Goal: Task Accomplishment & Management: Complete application form

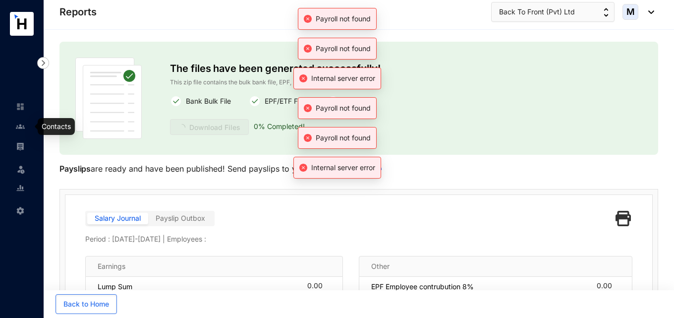
click at [17, 126] on img at bounding box center [20, 126] width 9 height 9
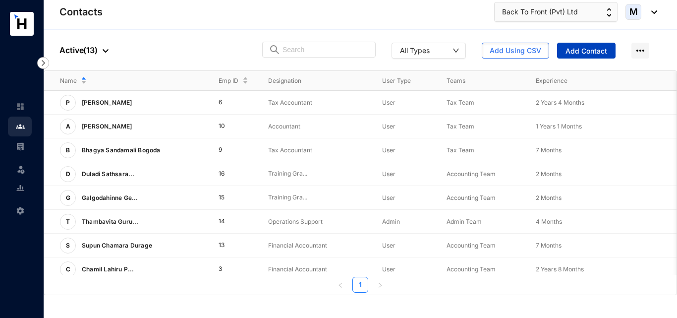
click at [581, 49] on span "Add Contact" at bounding box center [587, 51] width 42 height 10
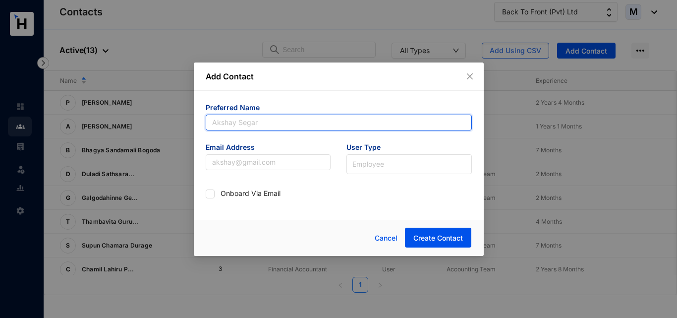
click at [286, 124] on input "text" at bounding box center [339, 123] width 266 height 16
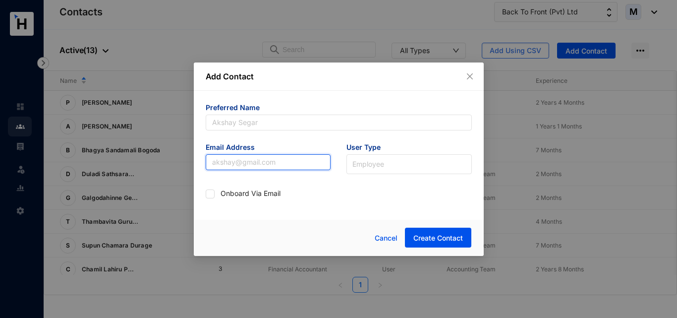
click at [243, 166] on input "text" at bounding box center [268, 162] width 125 height 16
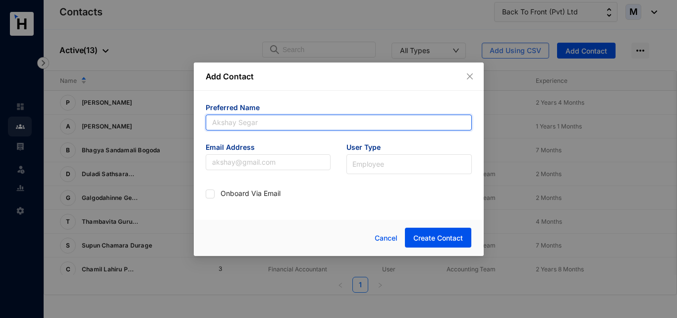
click at [253, 117] on input "text" at bounding box center [339, 123] width 266 height 16
paste input "Yoshani Baduge"
drag, startPoint x: 243, startPoint y: 122, endPoint x: 294, endPoint y: 122, distance: 51.6
click at [294, 122] on input "Yoshani Baduge" at bounding box center [339, 123] width 266 height 16
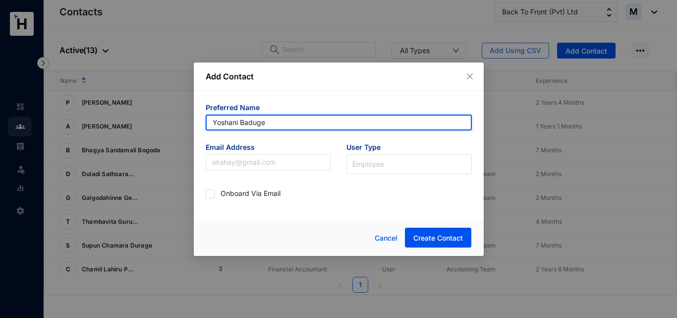
type input "Yoshani Baduge"
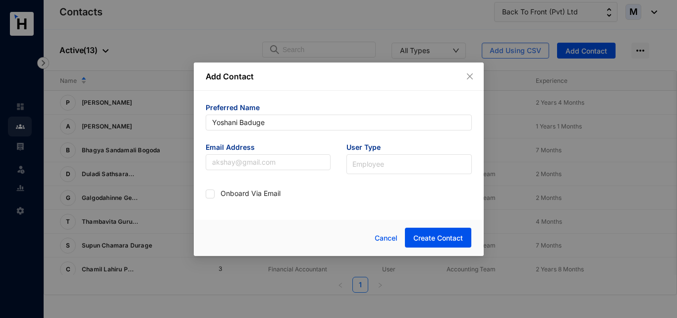
click at [306, 205] on div "Preferred Name [PERSON_NAME] Email Address User Type Employee Onboard Via Email" at bounding box center [339, 152] width 290 height 123
click at [305, 161] on input "text" at bounding box center [268, 162] width 125 height 16
paste input "[PERSON_NAME][EMAIL_ADDRESS][DOMAIN_NAME]"
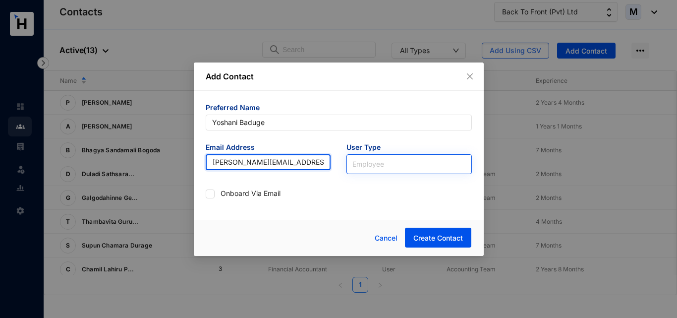
type input "[PERSON_NAME][EMAIL_ADDRESS][DOMAIN_NAME]"
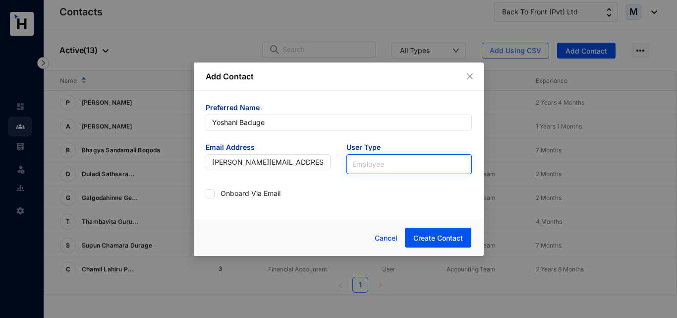
click at [366, 165] on input "search" at bounding box center [409, 162] width 114 height 15
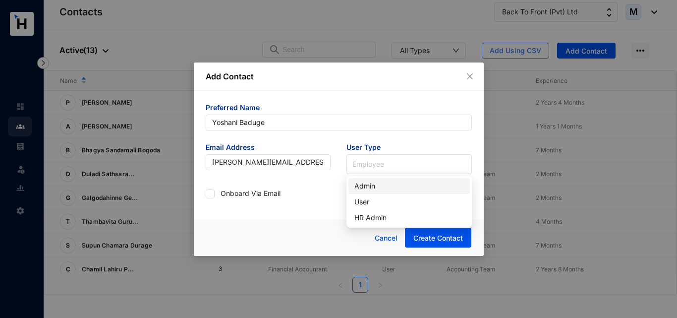
click at [368, 182] on div "Admin" at bounding box center [409, 185] width 110 height 11
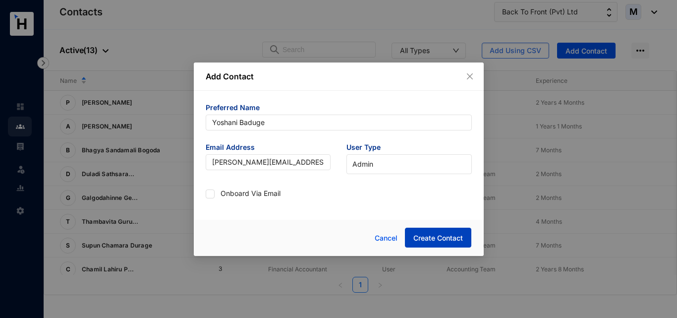
click at [434, 234] on span "Create Contact" at bounding box center [438, 238] width 50 height 10
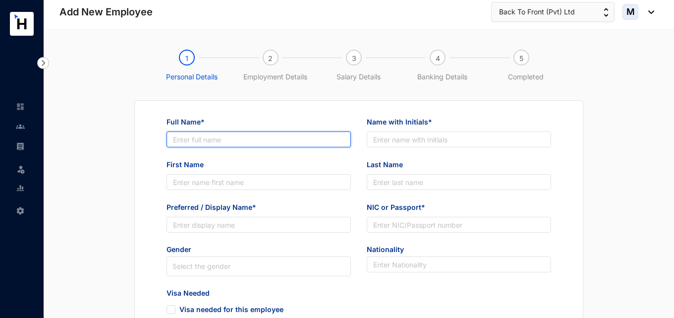
click at [222, 142] on input "Full Name*" at bounding box center [259, 139] width 184 height 16
paste input "[PERSON_NAME][EMAIL_ADDRESS][DOMAIN_NAME]"
type input "[PERSON_NAME][EMAIL_ADDRESS][DOMAIN_NAME]"
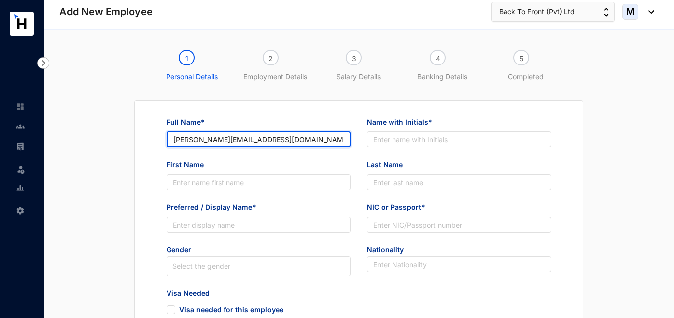
drag, startPoint x: 290, startPoint y: 141, endPoint x: 135, endPoint y: 140, distance: 154.7
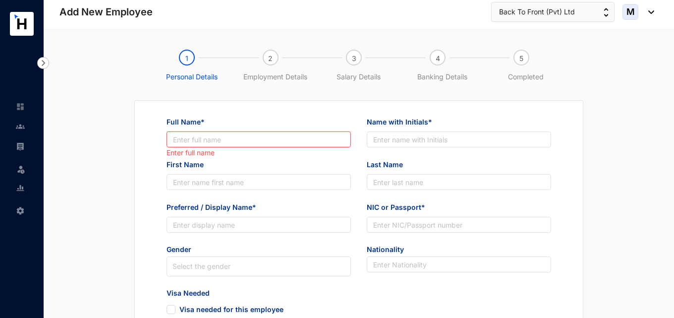
paste input "Yoshani Baduge"
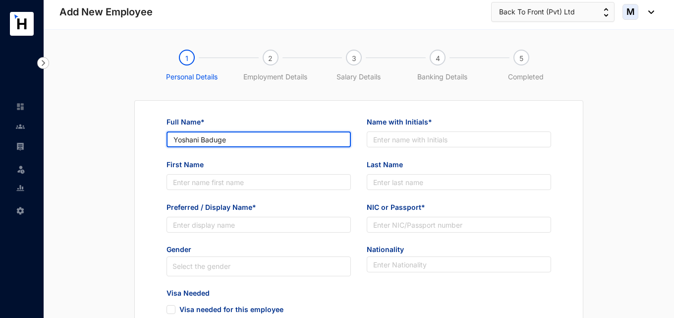
type input "Yoshani Baduge"
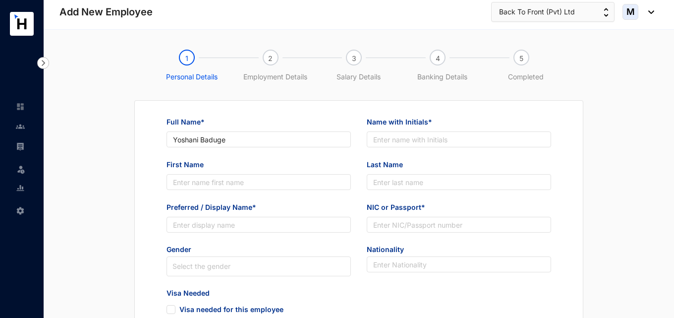
click at [302, 160] on div "First Name" at bounding box center [259, 166] width 184 height 15
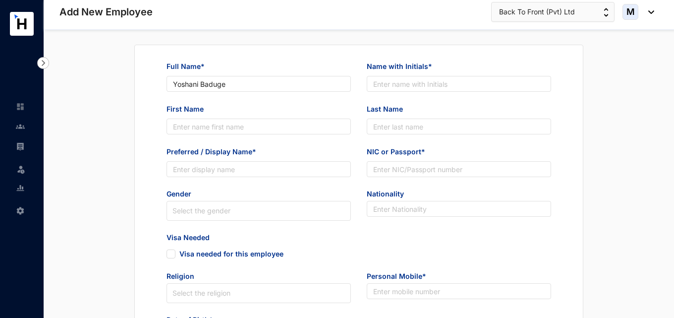
scroll to position [50, 0]
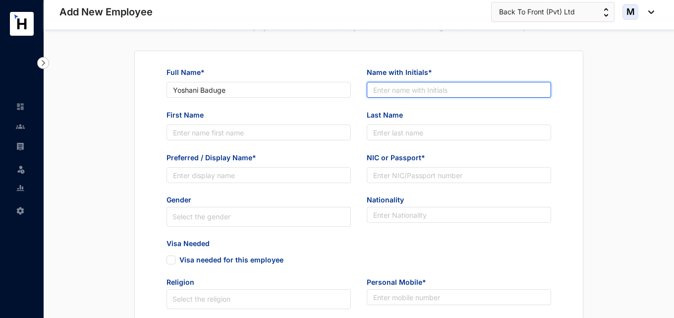
click at [385, 90] on input "Name with Initials*" at bounding box center [459, 90] width 184 height 16
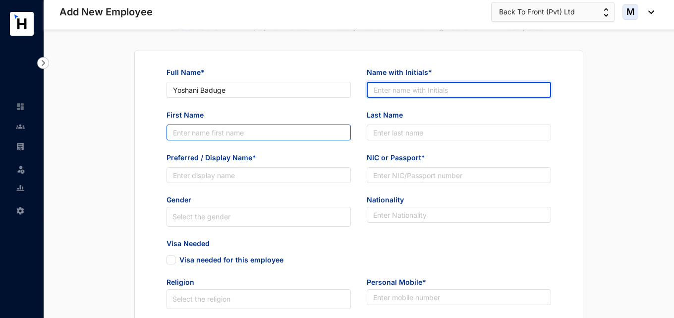
paste input "Yoshani Baduge"
type input "Yoshani Baduge"
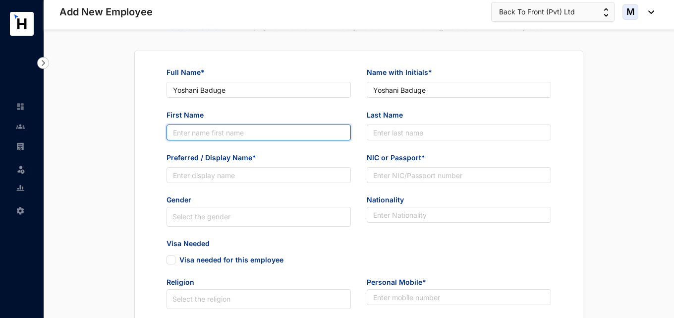
click at [242, 135] on input "First Name" at bounding box center [259, 132] width 184 height 16
click at [242, 131] on input "First Name" at bounding box center [259, 132] width 184 height 16
paste input "Yoshani Baduge"
drag, startPoint x: 236, startPoint y: 131, endPoint x: 202, endPoint y: 131, distance: 34.7
click at [202, 131] on input "Yoshani Baduge" at bounding box center [259, 132] width 184 height 16
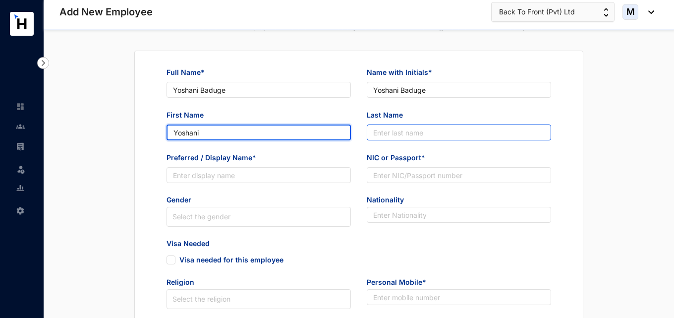
type input "Yoshani"
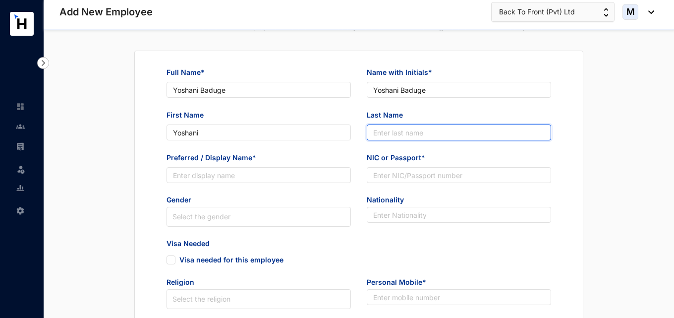
click at [391, 137] on input "Last Name" at bounding box center [459, 132] width 184 height 16
paste input "Baduge"
type input "Baduge"
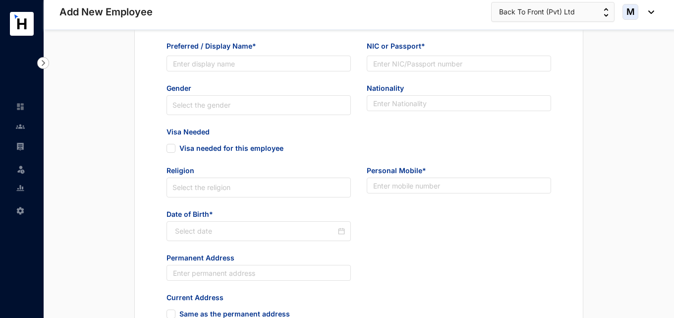
scroll to position [149, 0]
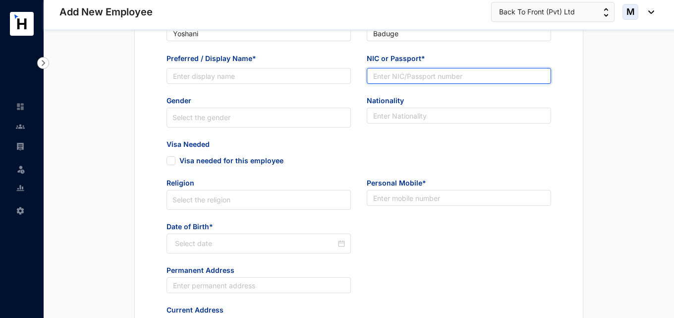
click at [385, 81] on input "NIC or Passport*" at bounding box center [459, 76] width 184 height 16
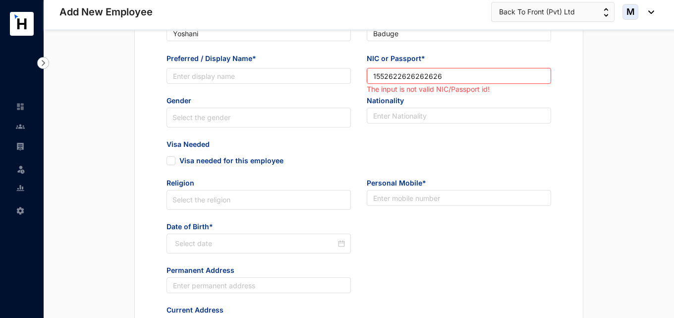
drag, startPoint x: 468, startPoint y: 76, endPoint x: 323, endPoint y: 66, distance: 144.6
click at [324, 66] on div "Preferred / Display Name* NIC or Passport* 1552622626262626 The input is not va…" at bounding box center [359, 74] width 401 height 43
type input "8"
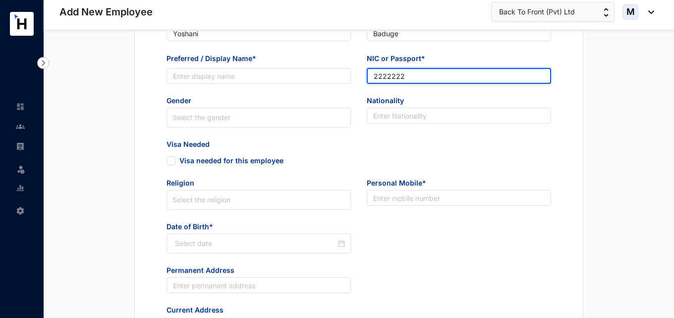
type input "2222222"
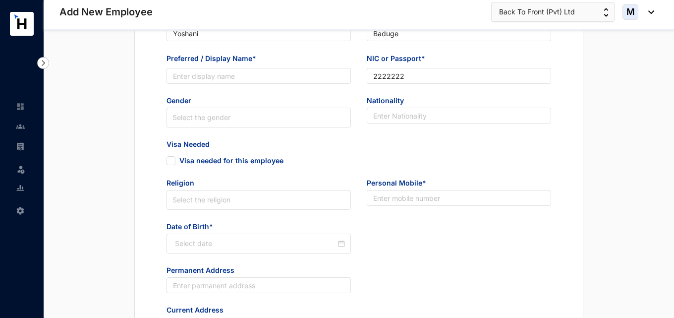
click at [430, 131] on div "Nationality" at bounding box center [459, 118] width 200 height 44
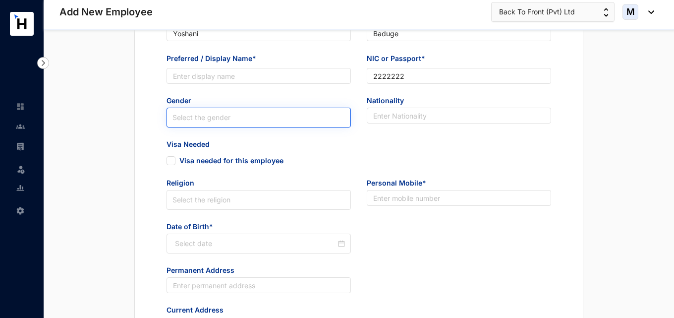
click at [273, 118] on input "search" at bounding box center [259, 117] width 173 height 19
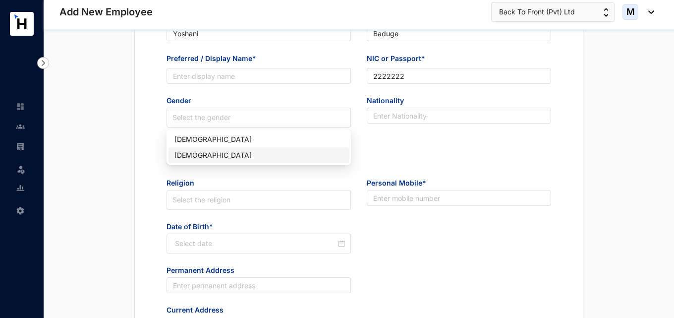
click at [232, 159] on div "[DEMOGRAPHIC_DATA]" at bounding box center [259, 155] width 169 height 11
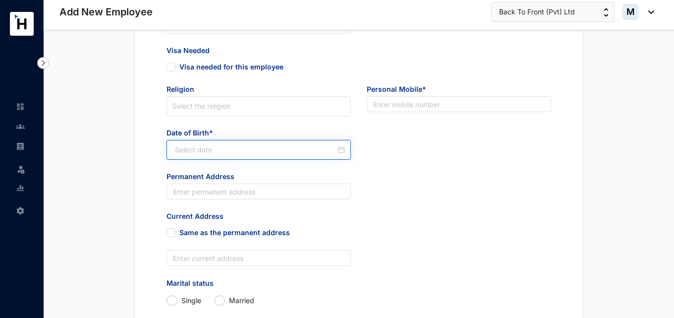
scroll to position [248, 0]
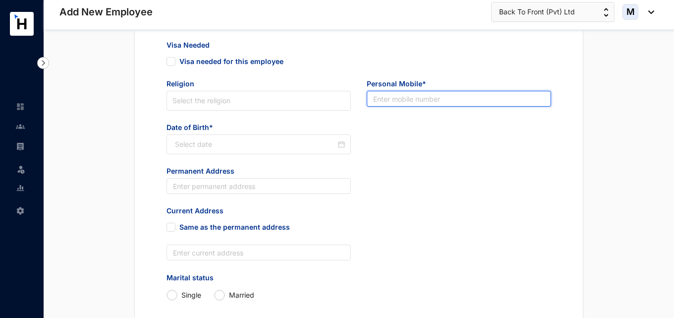
click at [400, 96] on input "text" at bounding box center [459, 99] width 184 height 16
paste input "77928 4833"
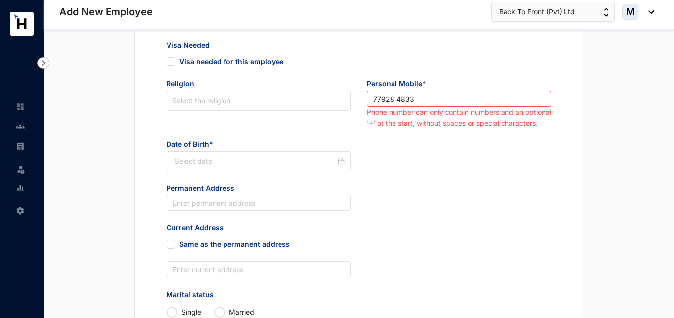
drag, startPoint x: 390, startPoint y: 122, endPoint x: 388, endPoint y: 117, distance: 5.5
click at [390, 122] on div "Full Name* [PERSON_NAME] Name with Initials* [PERSON_NAME] First Name [PERSON_N…" at bounding box center [359, 146] width 416 height 554
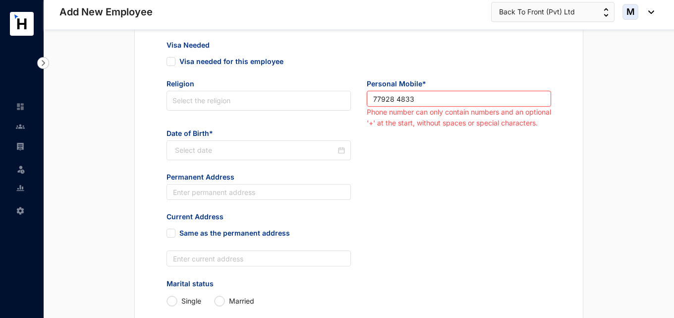
click at [374, 100] on input "77928 4833" at bounding box center [459, 99] width 184 height 16
click at [399, 102] on input "77928 4833" at bounding box center [459, 99] width 184 height 16
click at [396, 101] on input "77928 4833" at bounding box center [459, 99] width 184 height 16
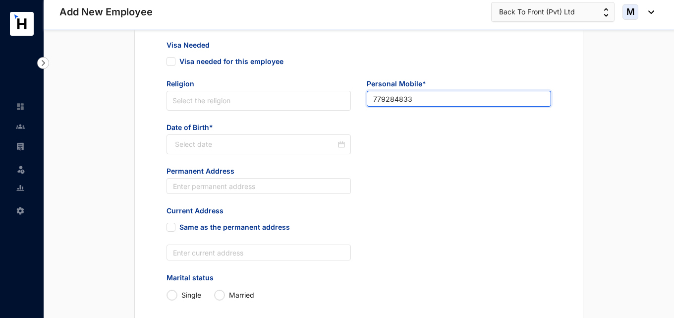
click at [374, 103] on input "779284833" at bounding box center [459, 99] width 184 height 16
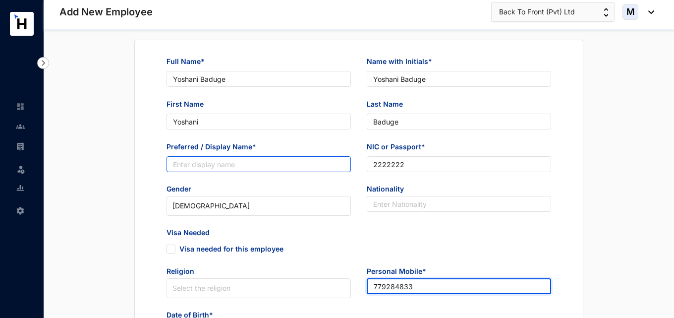
scroll to position [50, 0]
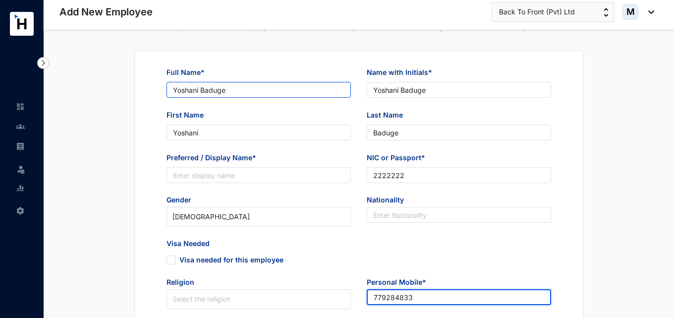
type input "779284833"
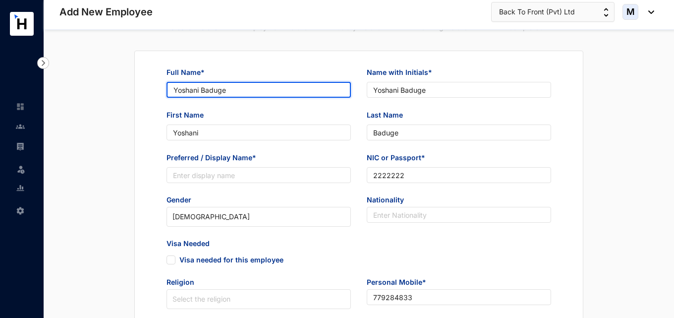
drag, startPoint x: 240, startPoint y: 89, endPoint x: 133, endPoint y: 94, distance: 107.2
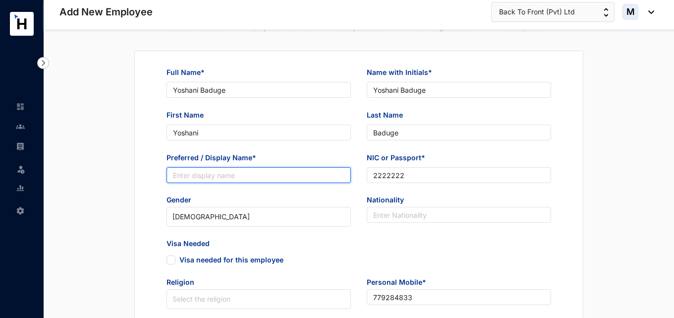
click at [232, 172] on input "Preferred / Display Name*" at bounding box center [259, 175] width 184 height 16
paste input "Yoshani Baduge"
type input "Yoshani Baduge"
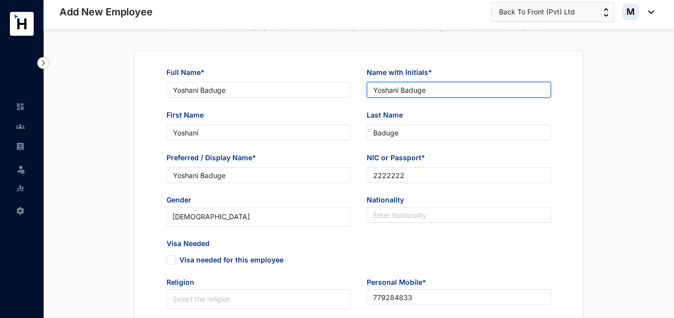
drag, startPoint x: 439, startPoint y: 93, endPoint x: 373, endPoint y: 91, distance: 66.0
click at [373, 91] on input "Yoshani Baduge" at bounding box center [459, 90] width 184 height 16
type input "YB"
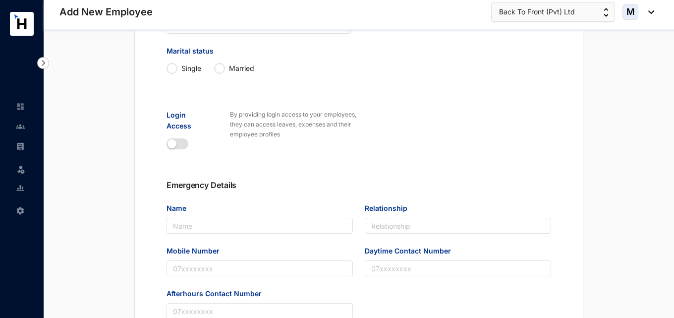
scroll to position [499, 0]
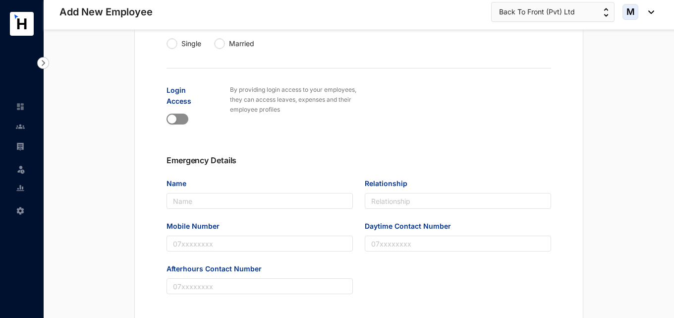
click at [179, 119] on span "button" at bounding box center [178, 119] width 22 height 11
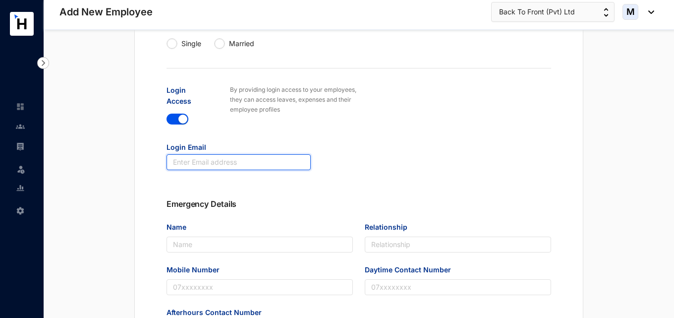
click at [252, 160] on input "text" at bounding box center [239, 162] width 144 height 16
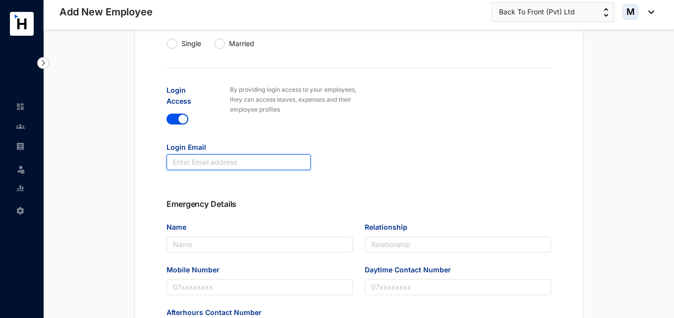
click at [198, 168] on input "text" at bounding box center [239, 162] width 144 height 16
paste input "[PERSON_NAME][EMAIL_ADDRESS][DOMAIN_NAME]"
type input "[PERSON_NAME][EMAIL_ADDRESS][DOMAIN_NAME]"
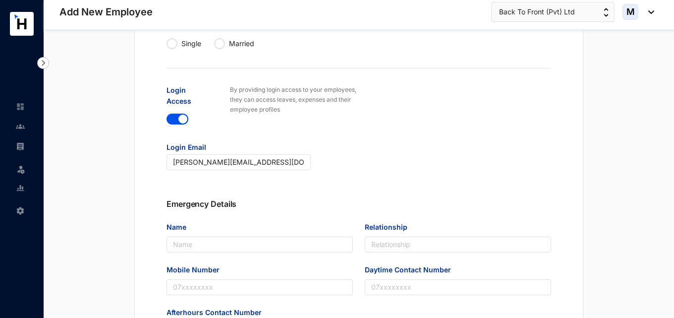
click at [278, 201] on p "Emergency Details" at bounding box center [359, 204] width 385 height 12
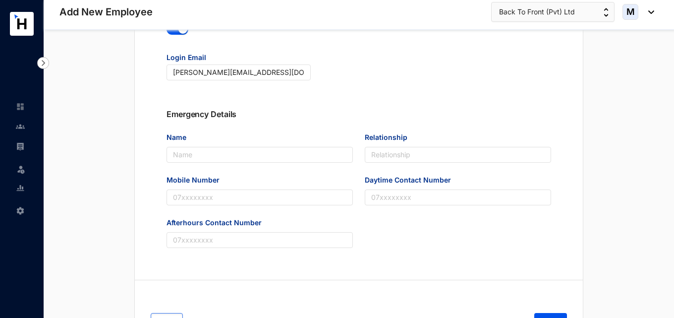
scroll to position [642, 0]
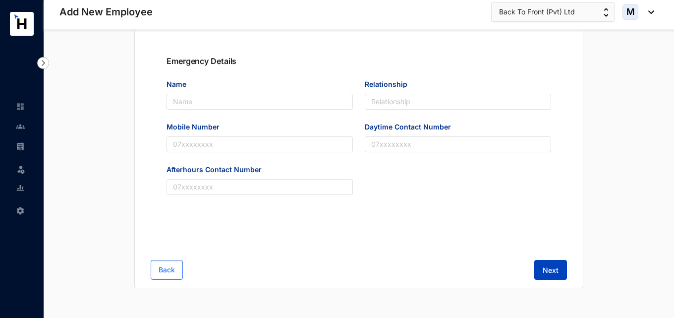
click at [553, 264] on button "Next" at bounding box center [550, 270] width 33 height 20
click at [552, 269] on span "Next" at bounding box center [551, 270] width 16 height 10
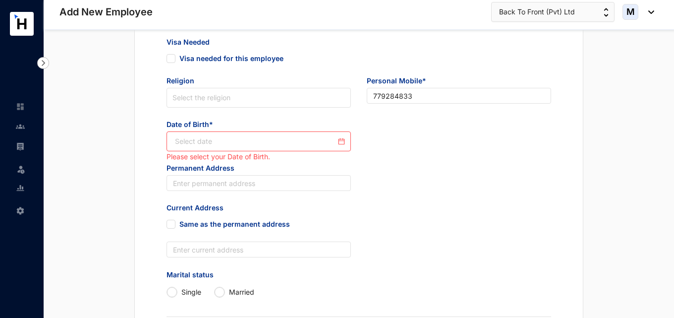
scroll to position [245, 0]
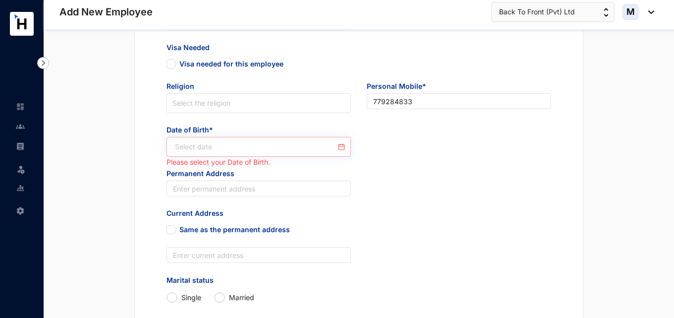
click at [249, 139] on div at bounding box center [259, 147] width 184 height 20
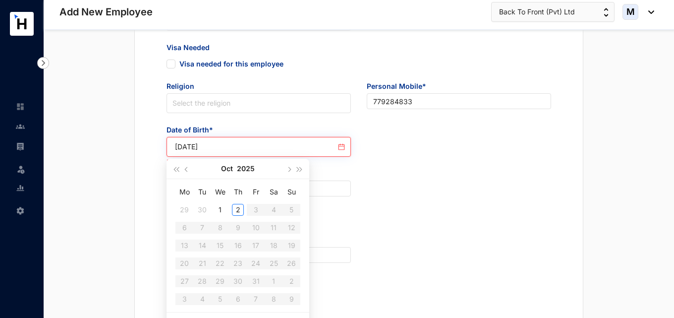
type input "[DATE]"
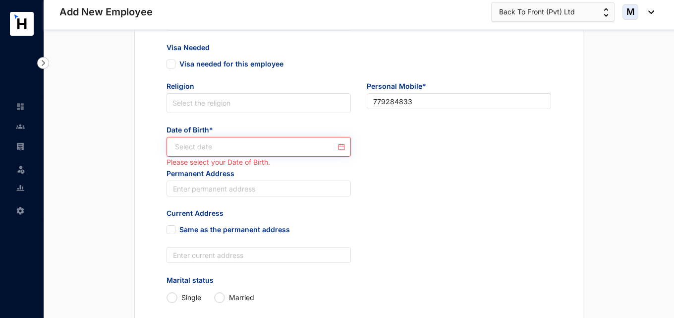
click at [278, 143] on input at bounding box center [255, 146] width 161 height 11
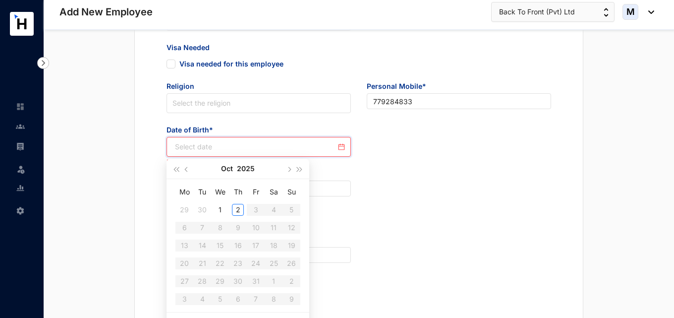
click at [234, 167] on div "[DATE]" at bounding box center [238, 169] width 90 height 20
click at [227, 168] on button "Oct" at bounding box center [227, 169] width 12 height 20
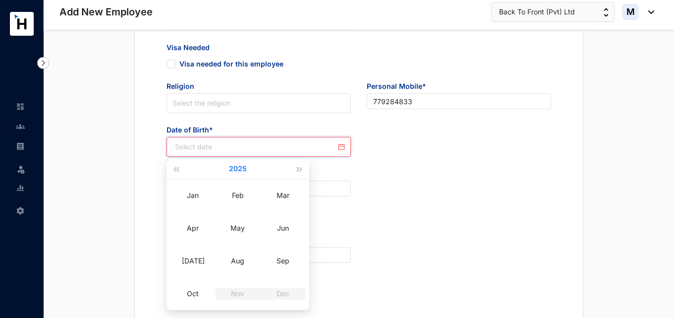
click at [238, 173] on button "2025" at bounding box center [238, 169] width 18 height 20
type input "[DATE]"
click at [178, 169] on span "button" at bounding box center [176, 169] width 5 height 5
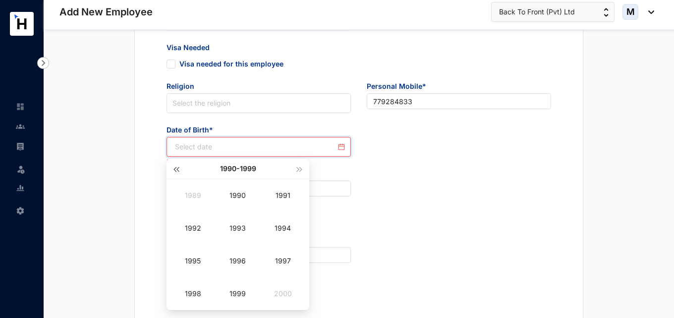
click at [178, 169] on span "button" at bounding box center [176, 169] width 5 height 5
click at [298, 169] on span "button" at bounding box center [299, 169] width 5 height 5
click at [231, 293] on div "1999" at bounding box center [238, 294] width 30 height 12
click at [294, 174] on button "button" at bounding box center [299, 169] width 11 height 20
click at [190, 290] on div "Oct" at bounding box center [193, 294] width 30 height 12
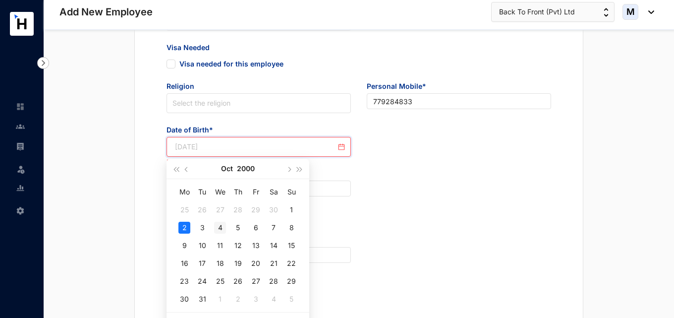
click at [219, 227] on div "4" at bounding box center [220, 228] width 12 height 12
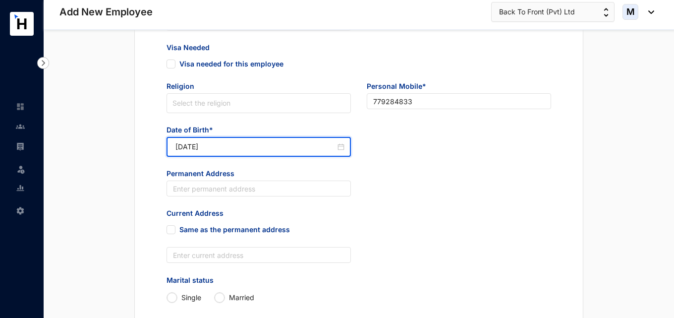
type input "[DATE]"
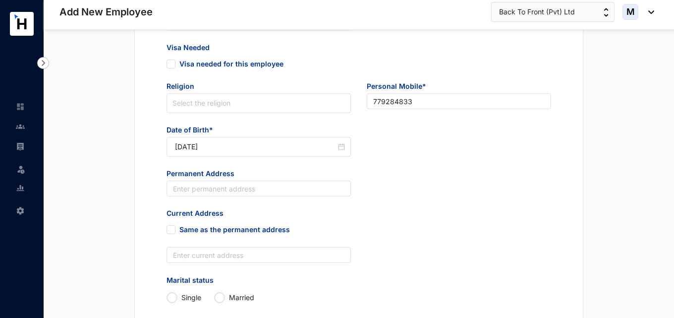
click at [409, 215] on div "Current Address Same as the permanent address" at bounding box center [359, 227] width 401 height 39
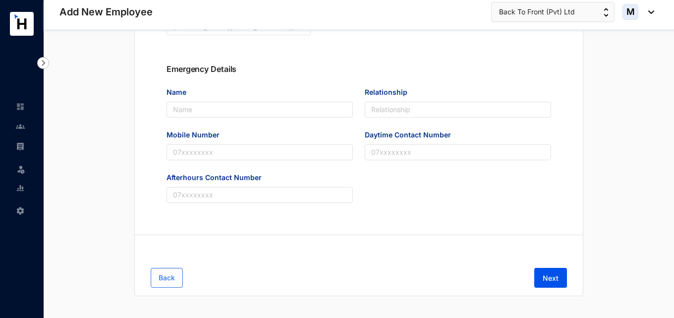
scroll to position [642, 0]
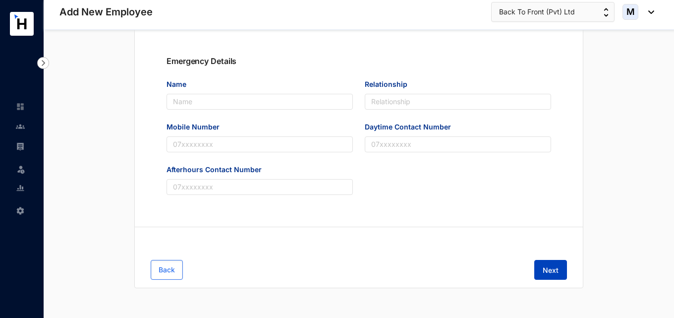
click at [563, 268] on button "Next" at bounding box center [550, 270] width 33 height 20
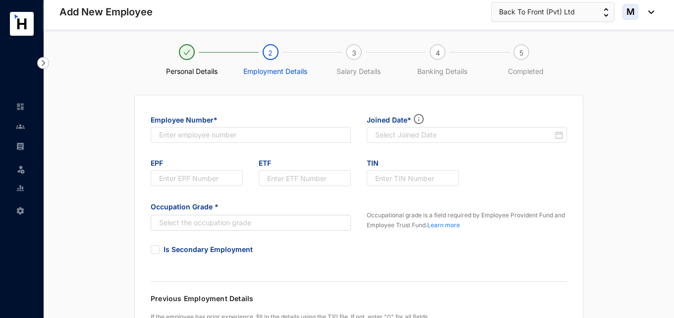
scroll to position [0, 0]
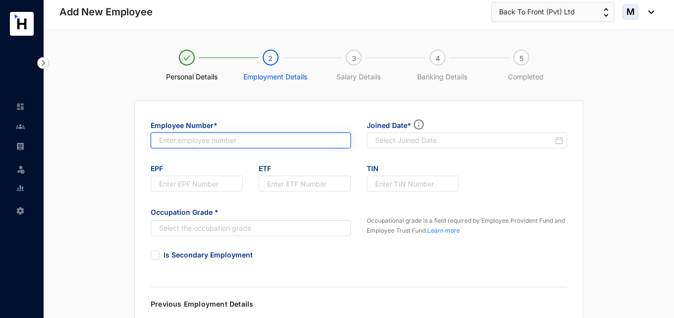
click at [263, 146] on input "text" at bounding box center [251, 140] width 200 height 16
type input "222"
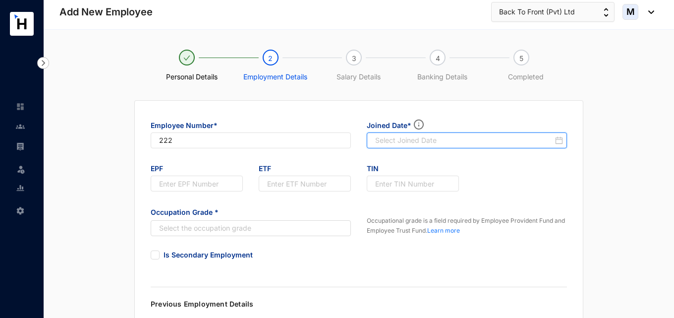
type input "222"
click at [561, 139] on div at bounding box center [469, 140] width 188 height 10
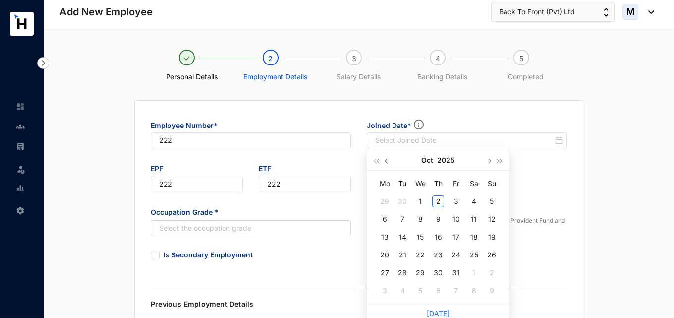
click at [384, 163] on button "button" at bounding box center [387, 160] width 11 height 20
click at [446, 163] on button "2025" at bounding box center [447, 160] width 18 height 20
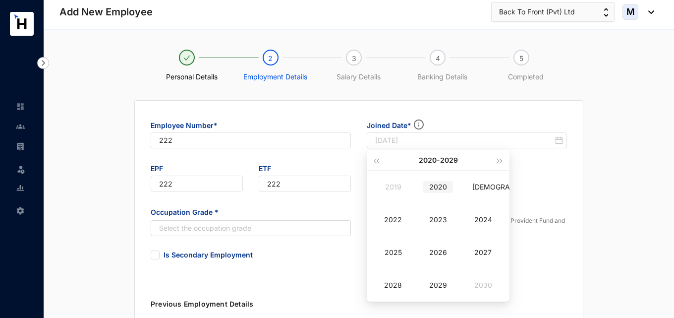
click at [439, 183] on div "2020" at bounding box center [438, 187] width 30 height 12
click at [396, 219] on div "Apr" at bounding box center [393, 220] width 30 height 12
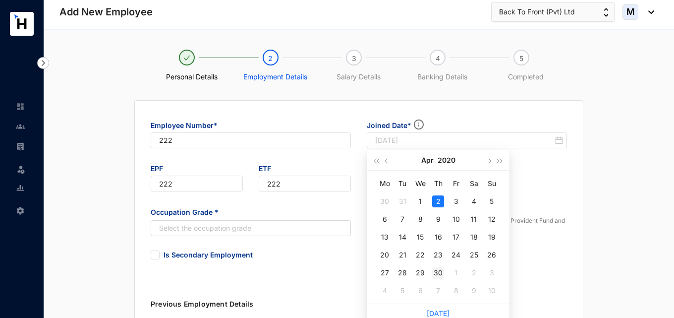
type input "[DATE]"
click at [435, 275] on div "30" at bounding box center [438, 273] width 12 height 12
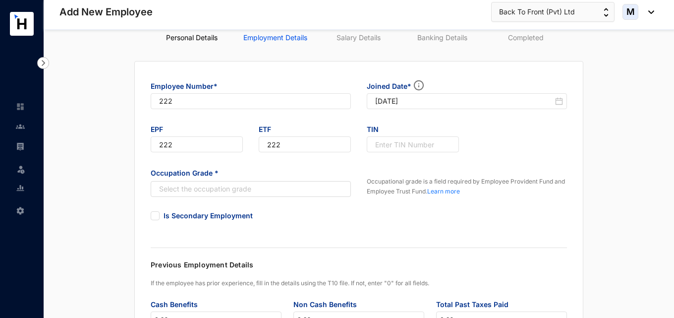
scroll to position [50, 0]
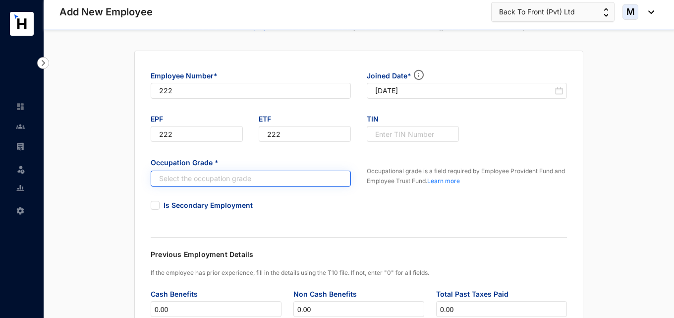
click at [286, 182] on input "search" at bounding box center [246, 178] width 182 height 15
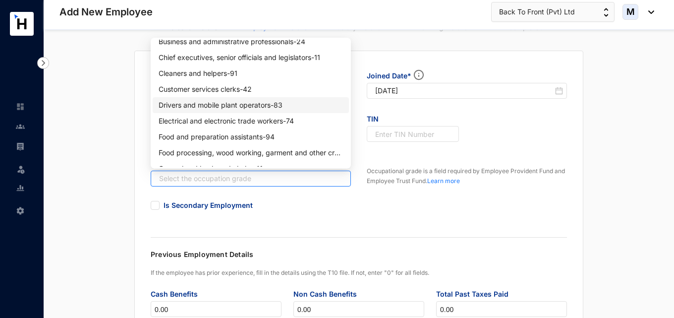
scroll to position [248, 0]
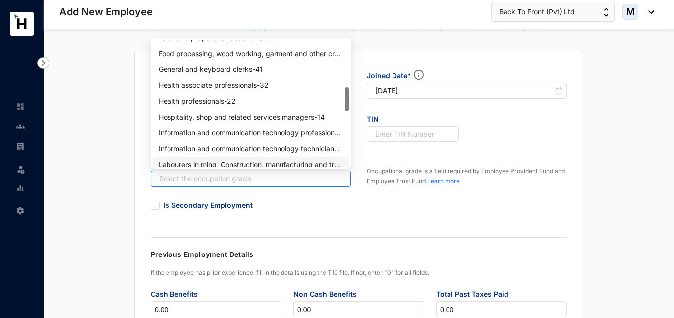
click at [109, 173] on div "Employee Number* 222 Joined Date* [DATE] EPF 222 ETF 222 TIN Occupation Grade *…" at bounding box center [358, 285] width 599 height 469
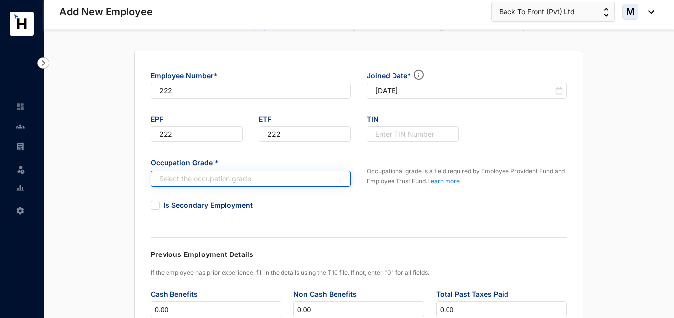
click at [205, 175] on input "search" at bounding box center [246, 178] width 182 height 15
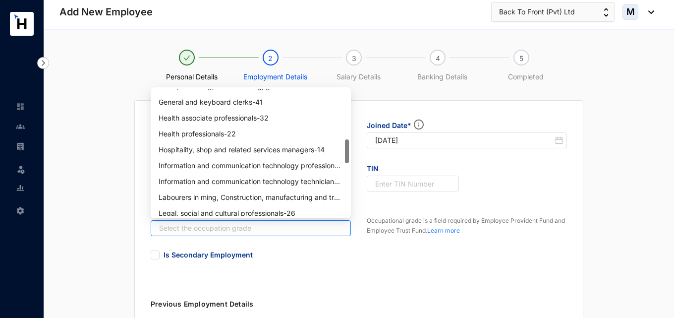
scroll to position [254, 0]
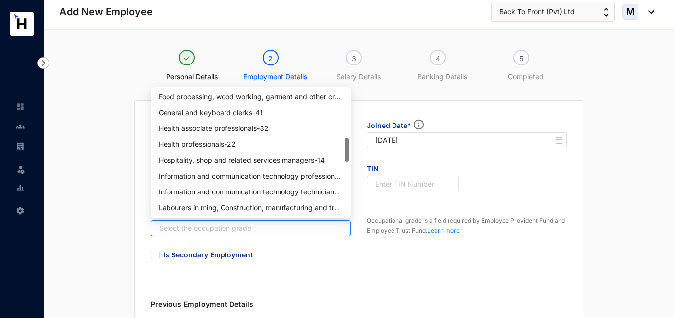
drag, startPoint x: 347, startPoint y: 101, endPoint x: 320, endPoint y: 148, distance: 54.2
click at [320, 148] on div "Food processing, wood working, garment and other craft and related trade worker…" at bounding box center [251, 152] width 196 height 127
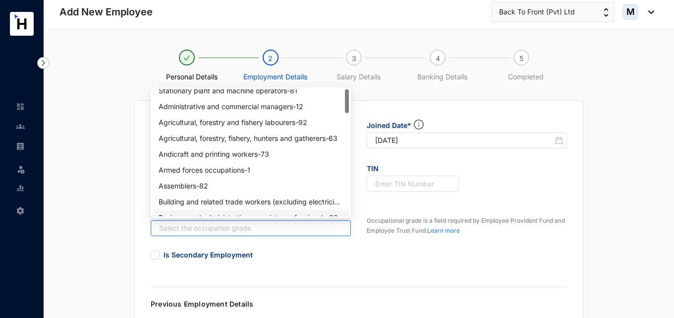
scroll to position [0, 0]
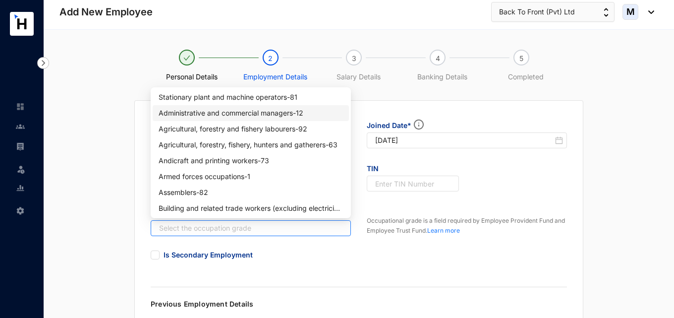
click at [234, 112] on div "Administrative and commercial managers - 12" at bounding box center [251, 113] width 184 height 11
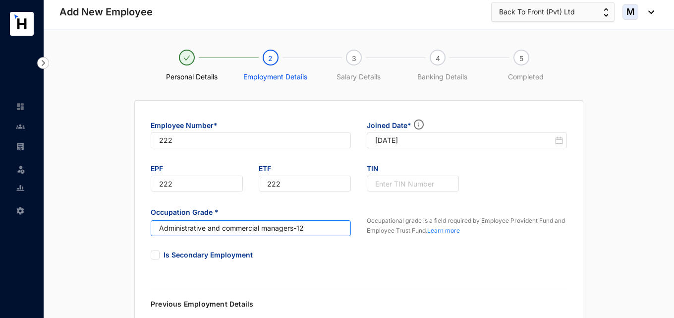
click at [406, 240] on div "Occupational grade is a field required by Employee Provident Fund and Employee …" at bounding box center [467, 225] width 216 height 44
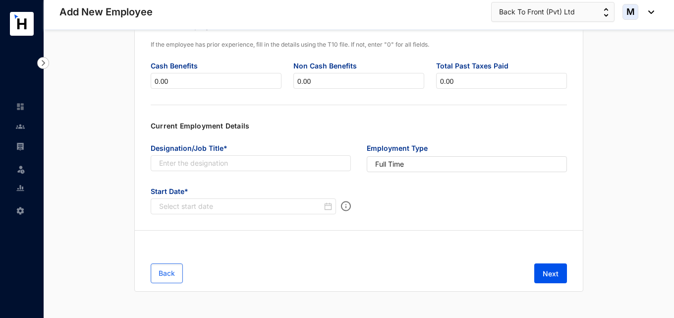
scroll to position [281, 0]
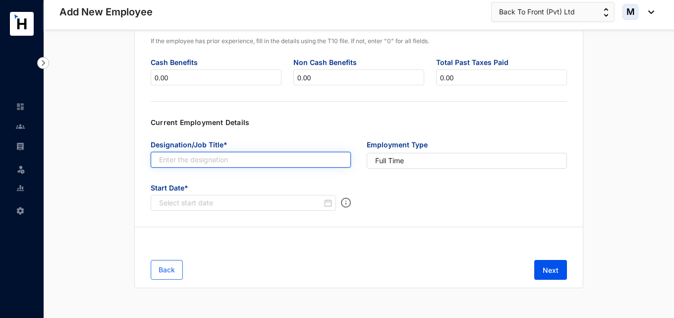
click at [253, 160] on input "text" at bounding box center [251, 160] width 200 height 16
type input "CEO"
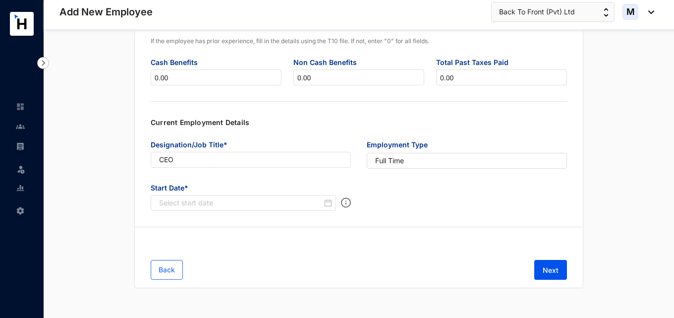
click at [464, 230] on div "Employee Number* 222 Joined Date* [DATE] EPF 222 ETF 222 TIN Occupation Grade *…" at bounding box center [358, 53] width 449 height 469
click at [655, 13] on header "Add New Employee Back To Front (Pvt) Ltd M" at bounding box center [359, 15] width 631 height 30
click at [650, 11] on img at bounding box center [649, 11] width 11 height 3
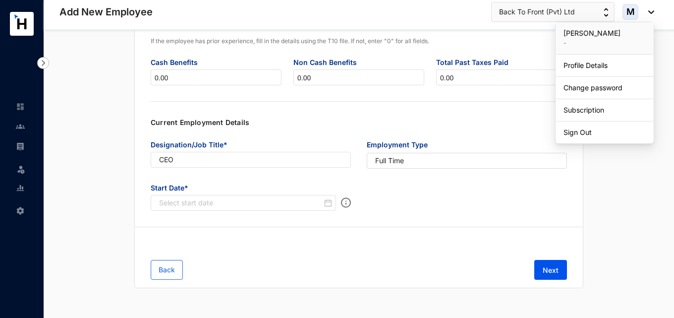
click at [396, 214] on div "Start Date*" at bounding box center [359, 201] width 432 height 44
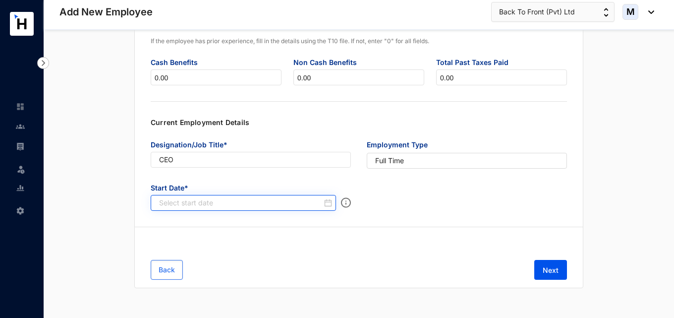
click at [329, 201] on div at bounding box center [245, 203] width 173 height 10
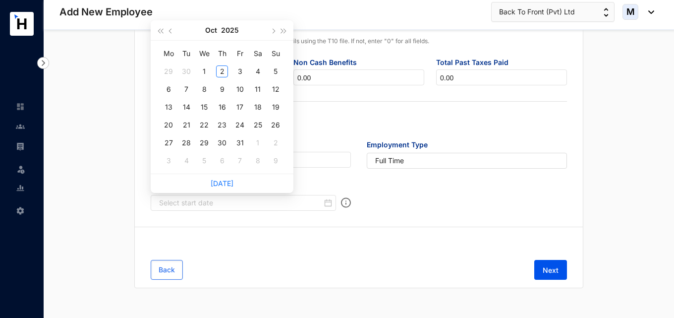
click at [366, 233] on div "Employee Number* 222 Joined Date* [DATE] EPF 222 ETF 222 TIN Occupation Grade *…" at bounding box center [358, 53] width 449 height 469
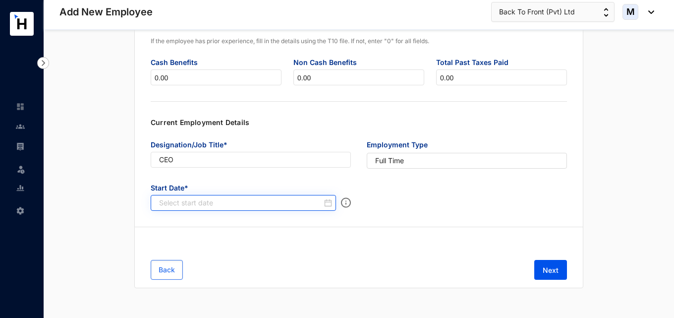
click at [330, 202] on div at bounding box center [245, 203] width 173 height 10
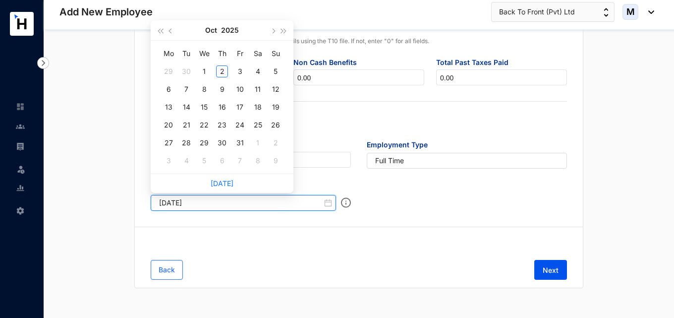
type input "[DATE]"
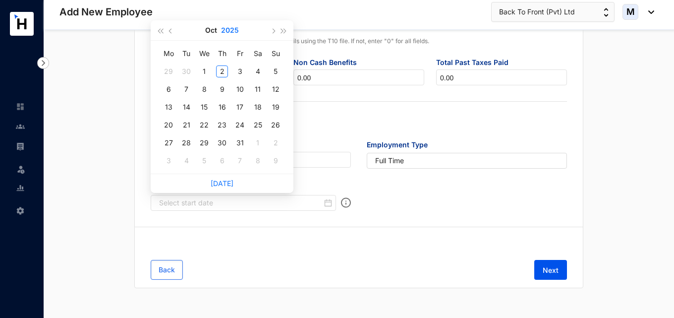
click at [228, 30] on button "2025" at bounding box center [230, 30] width 18 height 20
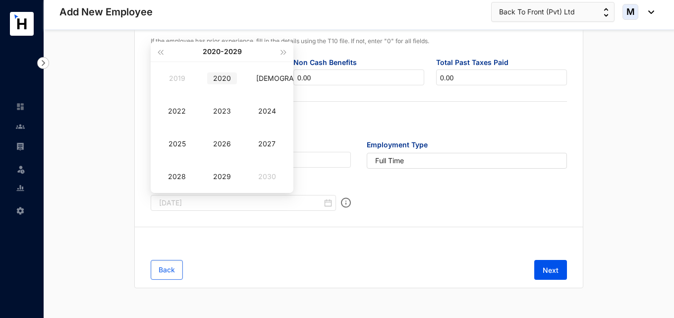
click at [228, 83] on div "2020" at bounding box center [222, 78] width 30 height 12
click at [178, 114] on div "Apr" at bounding box center [177, 111] width 30 height 12
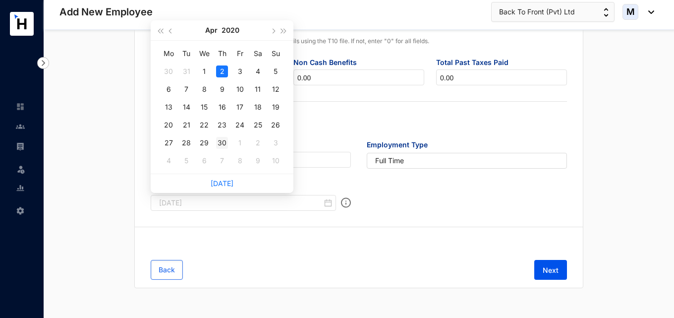
type input "[DATE]"
click at [225, 138] on div "30" at bounding box center [222, 143] width 12 height 12
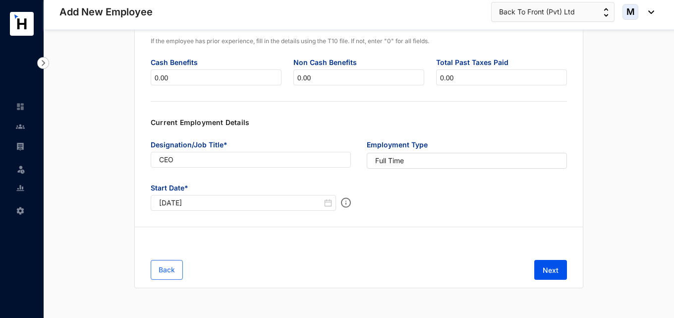
click at [427, 230] on div "Employee Number* 222 Joined Date* [DATE] EPF 222 ETF 222 TIN Occupation Grade *…" at bounding box center [358, 53] width 449 height 469
click at [543, 272] on span "Next" at bounding box center [551, 270] width 16 height 10
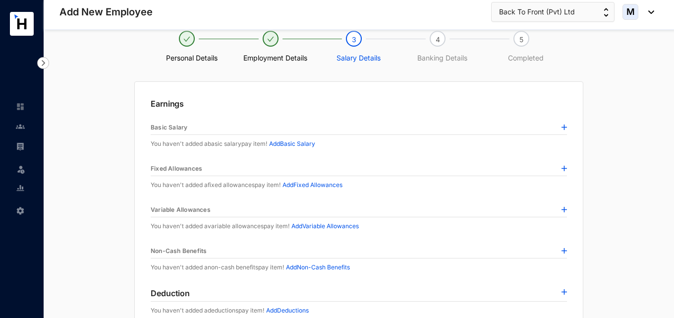
scroll to position [0, 0]
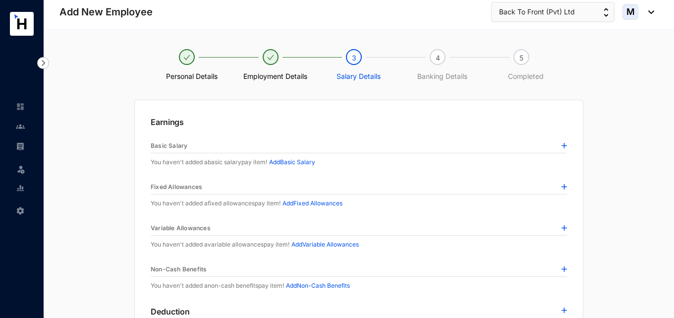
click at [562, 146] on img at bounding box center [564, 145] width 5 height 5
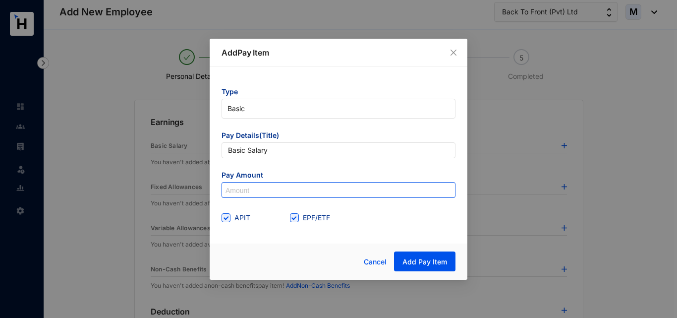
click at [252, 192] on input at bounding box center [338, 190] width 233 height 16
type input "0"
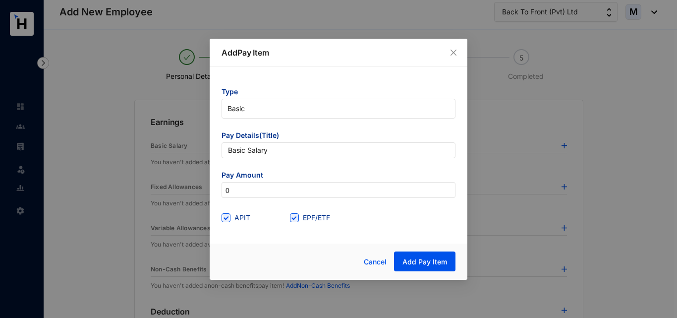
click at [271, 252] on div at bounding box center [271, 261] width 98 height 20
click at [433, 253] on button "Add Pay Item" at bounding box center [424, 261] width 61 height 20
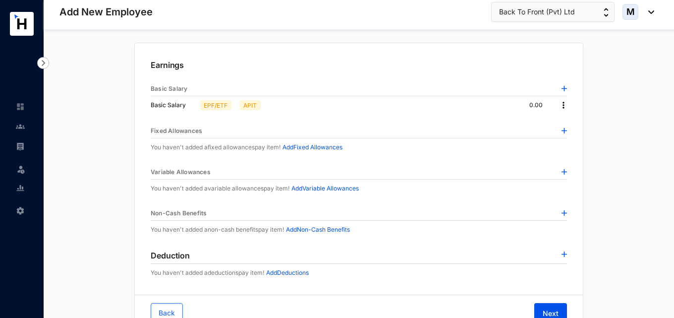
scroll to position [101, 0]
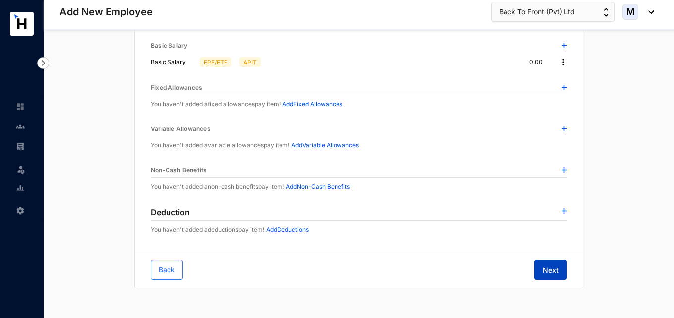
click at [552, 272] on span "Next" at bounding box center [551, 270] width 16 height 10
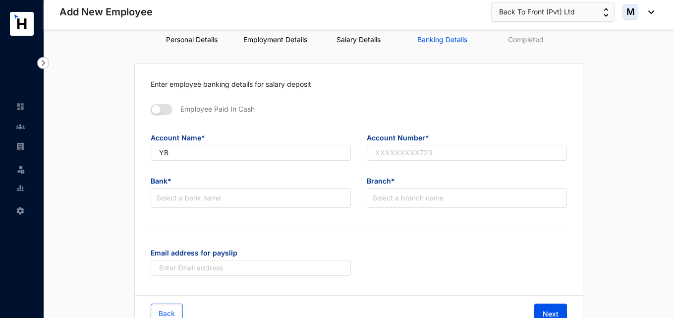
scroll to position [31, 0]
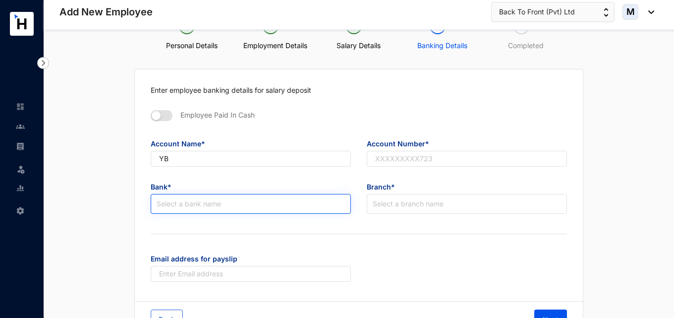
click at [282, 202] on input "search" at bounding box center [251, 203] width 188 height 19
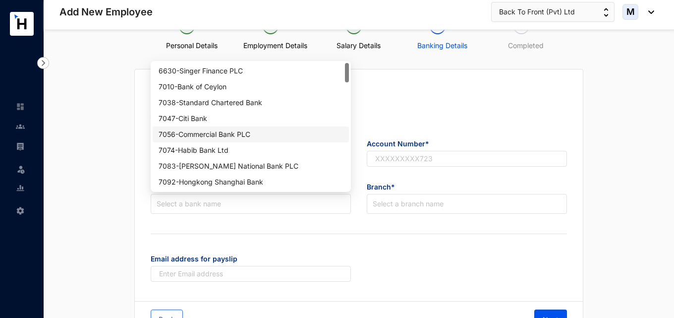
click at [236, 129] on div "7056 - Commercial Bank PLC" at bounding box center [251, 134] width 184 height 11
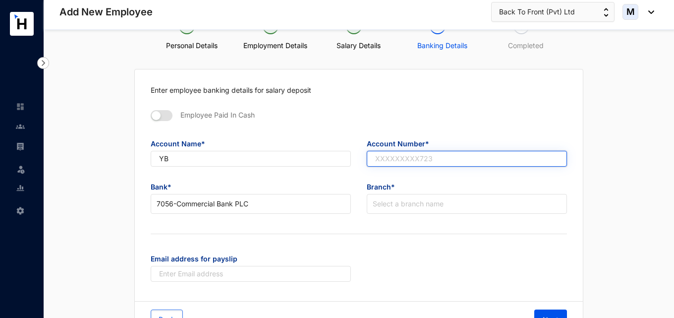
click at [441, 159] on input "text" at bounding box center [467, 159] width 200 height 16
type input "111111111"
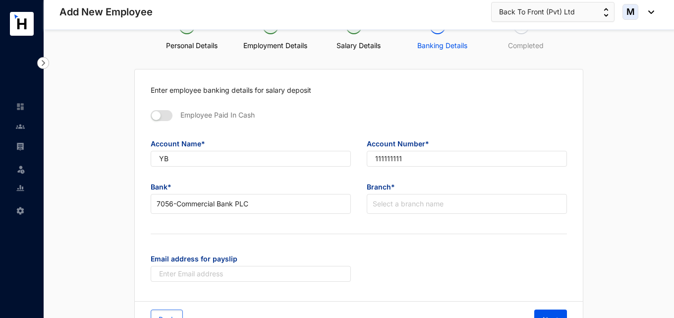
click at [432, 273] on div "Email address for payslip" at bounding box center [359, 272] width 432 height 44
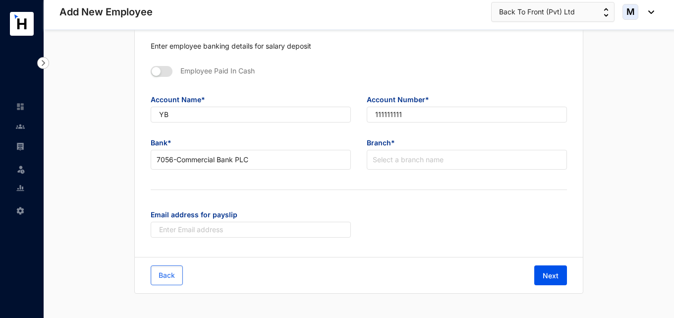
scroll to position [81, 0]
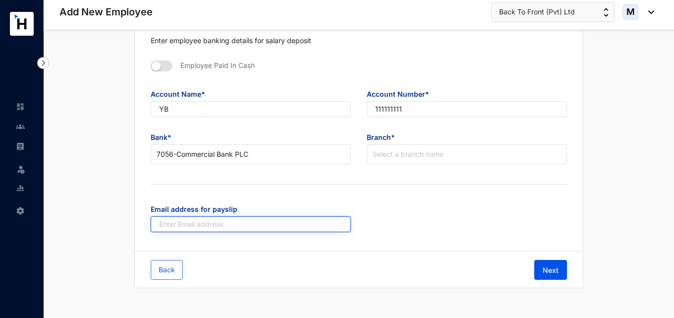
click at [224, 232] on input "text" at bounding box center [251, 224] width 200 height 16
paste input "[PERSON_NAME][EMAIL_ADDRESS][DOMAIN_NAME]"
type input "[PERSON_NAME][EMAIL_ADDRESS][DOMAIN_NAME]"
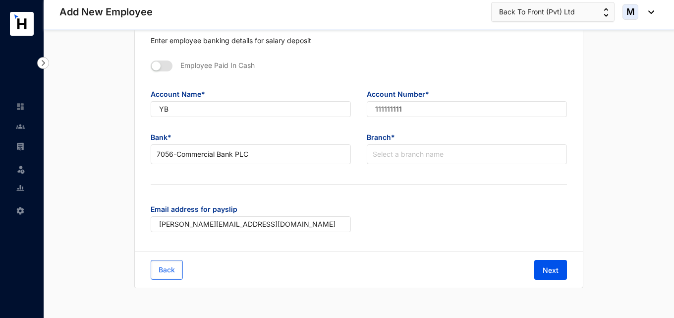
click at [420, 219] on div "Email address for payslip [EMAIL_ADDRESS][DOMAIN_NAME]" at bounding box center [359, 222] width 432 height 44
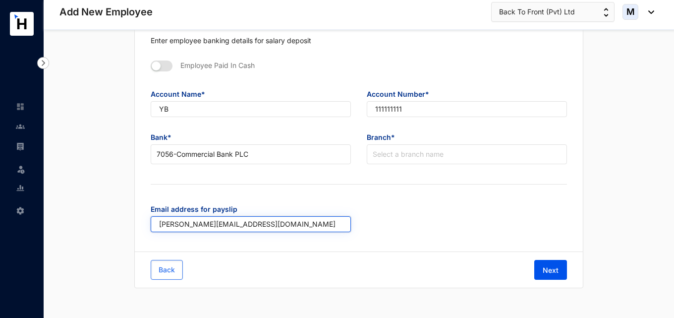
click at [154, 224] on input "[PERSON_NAME][EMAIL_ADDRESS][DOMAIN_NAME]" at bounding box center [251, 224] width 200 height 16
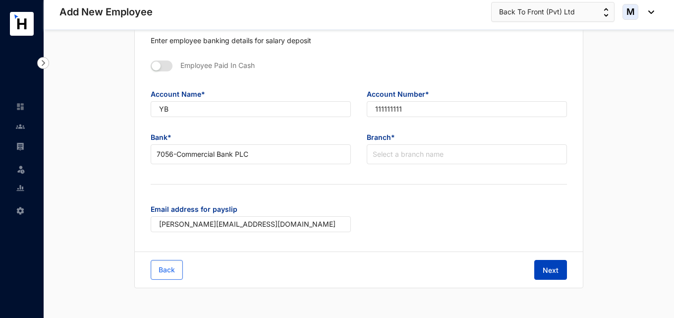
click at [555, 265] on span "Next" at bounding box center [551, 270] width 16 height 10
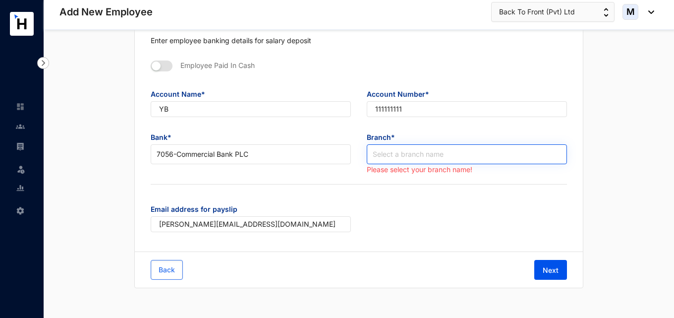
click at [416, 159] on input "search" at bounding box center [467, 154] width 188 height 19
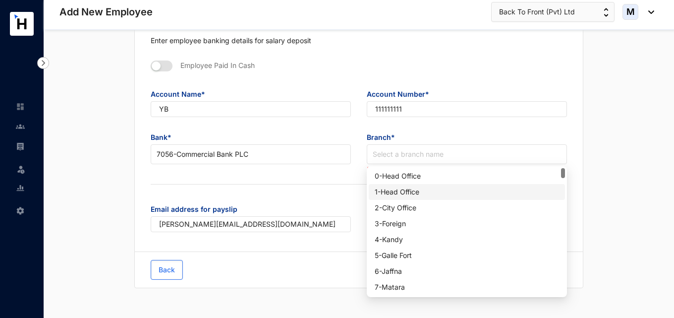
click at [424, 196] on div "1 - Head Office" at bounding box center [467, 191] width 184 height 11
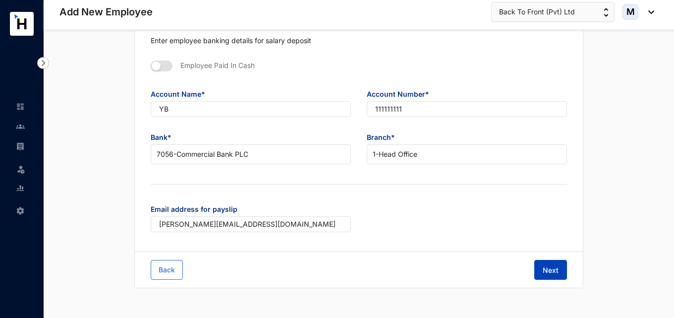
click at [564, 274] on button "Next" at bounding box center [550, 270] width 33 height 20
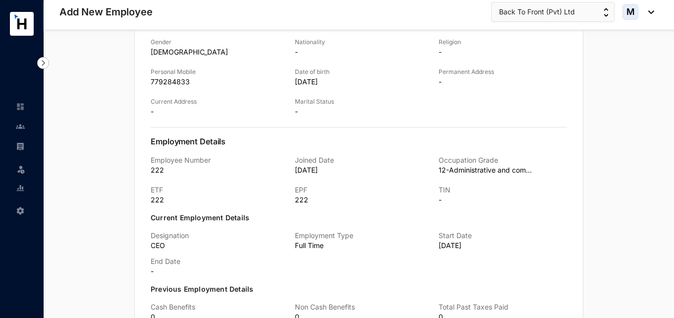
scroll to position [506, 0]
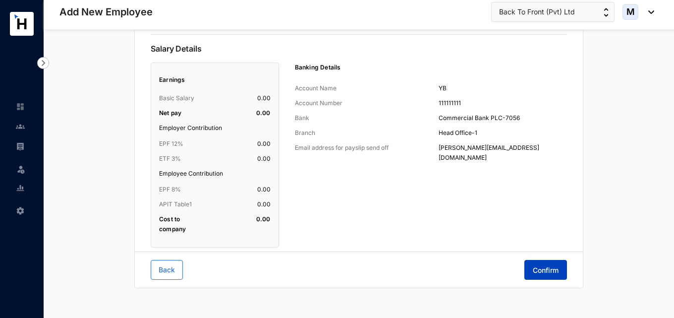
click at [560, 267] on button "Confirm" at bounding box center [546, 270] width 43 height 20
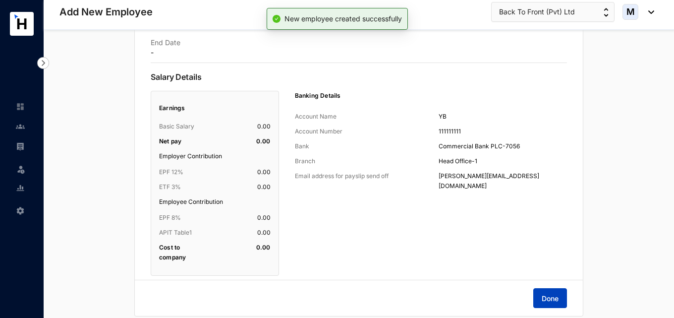
click at [552, 292] on button "Done" at bounding box center [550, 298] width 34 height 20
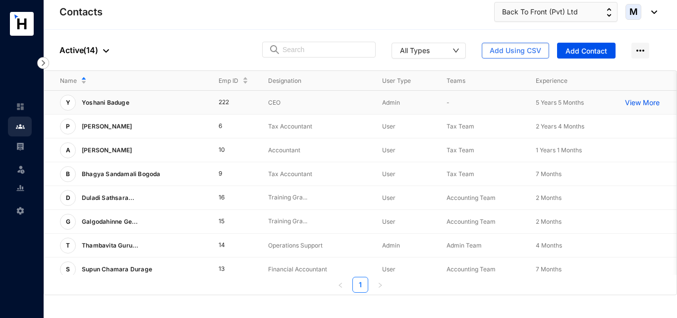
click at [157, 106] on div "Y [PERSON_NAME]" at bounding box center [131, 103] width 143 height 16
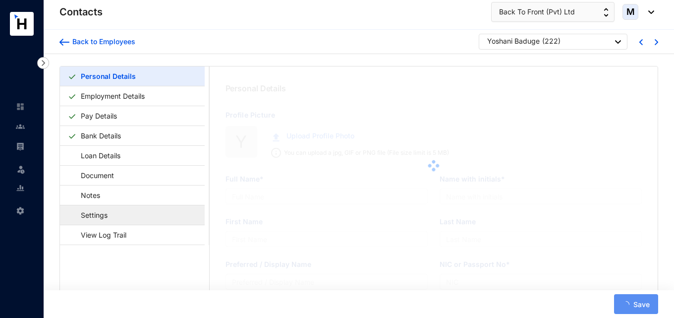
type input "Yoshani Baduge"
type input "YB"
type input "Yoshani"
type input "Baduge"
type input "Yoshani Baduge"
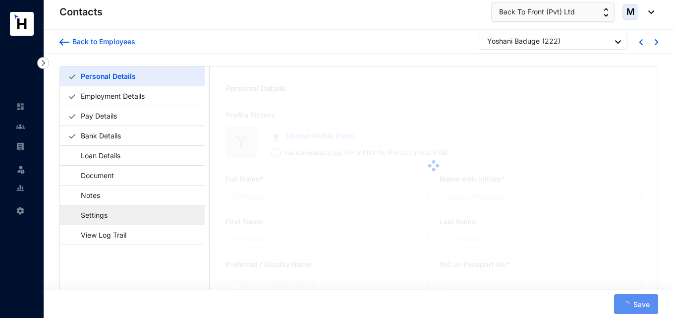
type input "2222222"
type input "779284833"
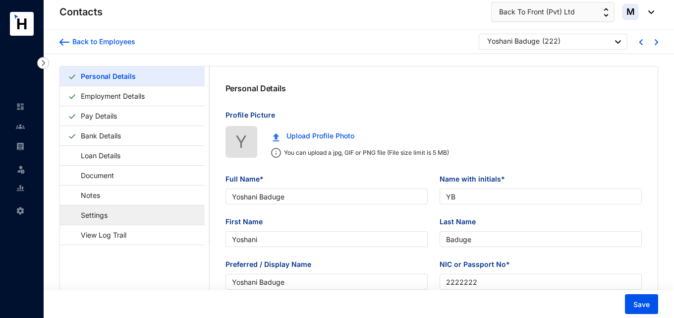
type input "[DATE]"
click at [111, 214] on link "Settings" at bounding box center [89, 215] width 43 height 20
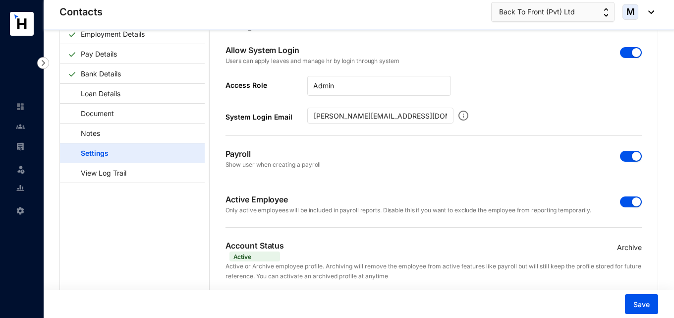
scroll to position [50, 0]
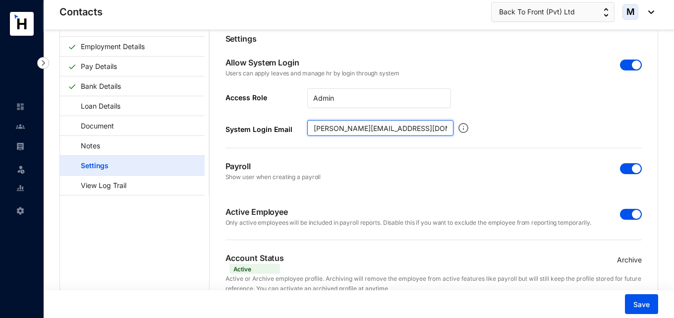
click at [433, 124] on input "[PERSON_NAME][EMAIL_ADDRESS][DOMAIN_NAME]" at bounding box center [380, 128] width 146 height 16
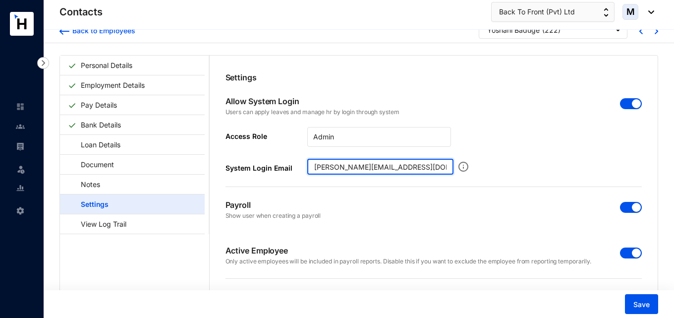
scroll to position [0, 0]
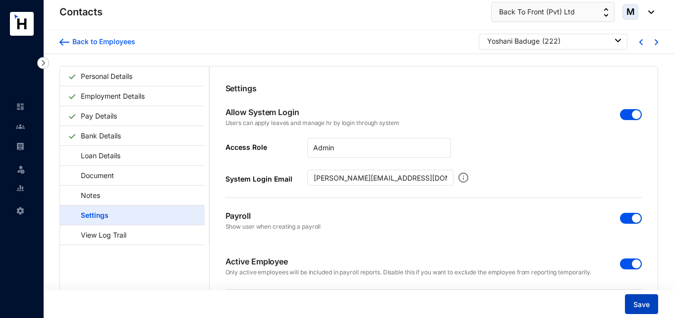
click at [639, 306] on span "Save" at bounding box center [642, 304] width 16 height 10
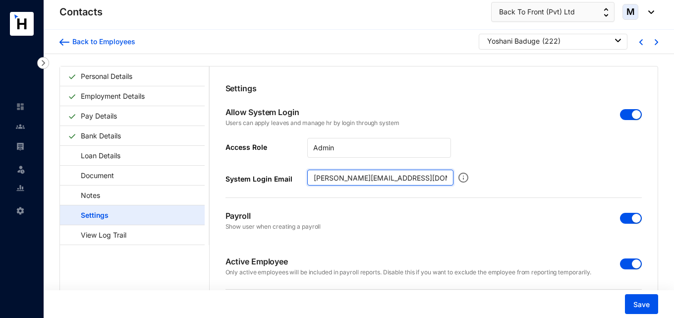
click at [425, 176] on input "[PERSON_NAME][EMAIL_ADDRESS][DOMAIN_NAME]" at bounding box center [380, 178] width 146 height 16
